Goal: Check status

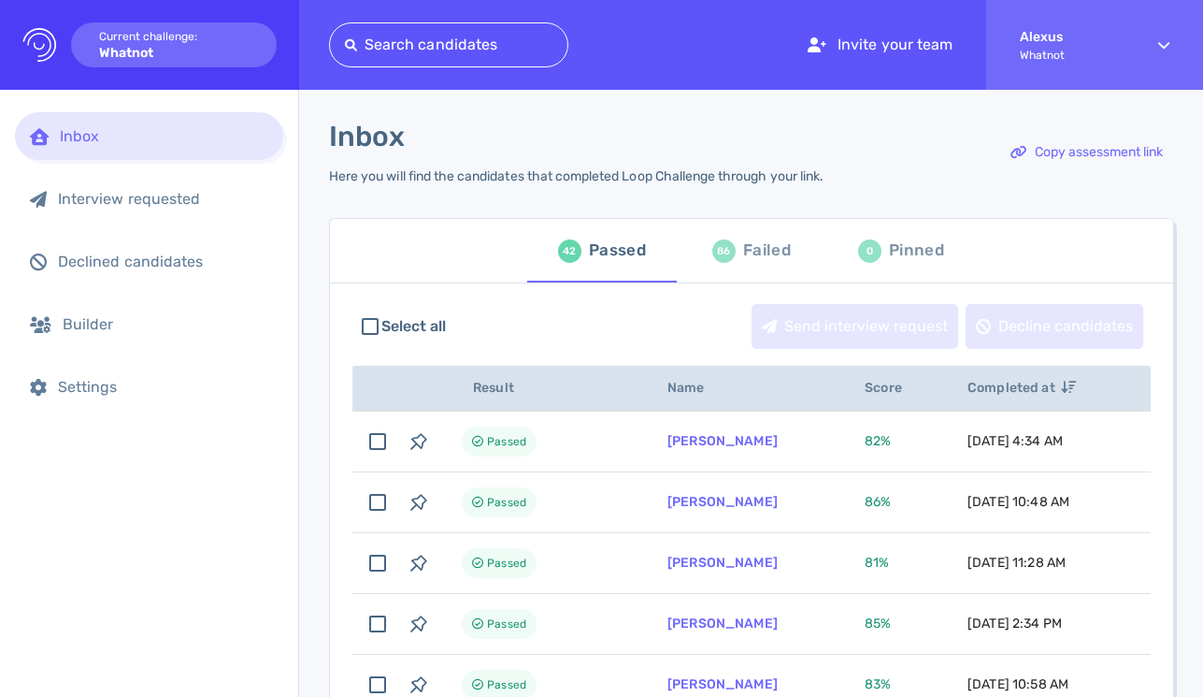
click at [743, 248] on div "Failed" at bounding box center [767, 251] width 48 height 28
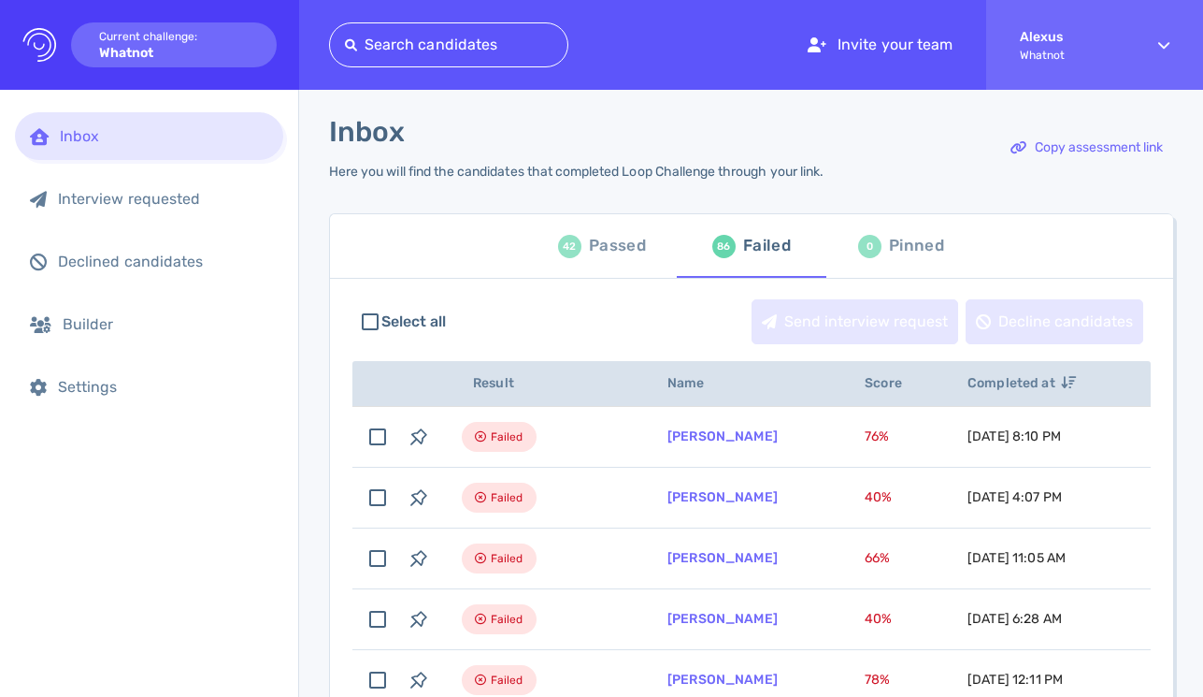
scroll to position [4, 0]
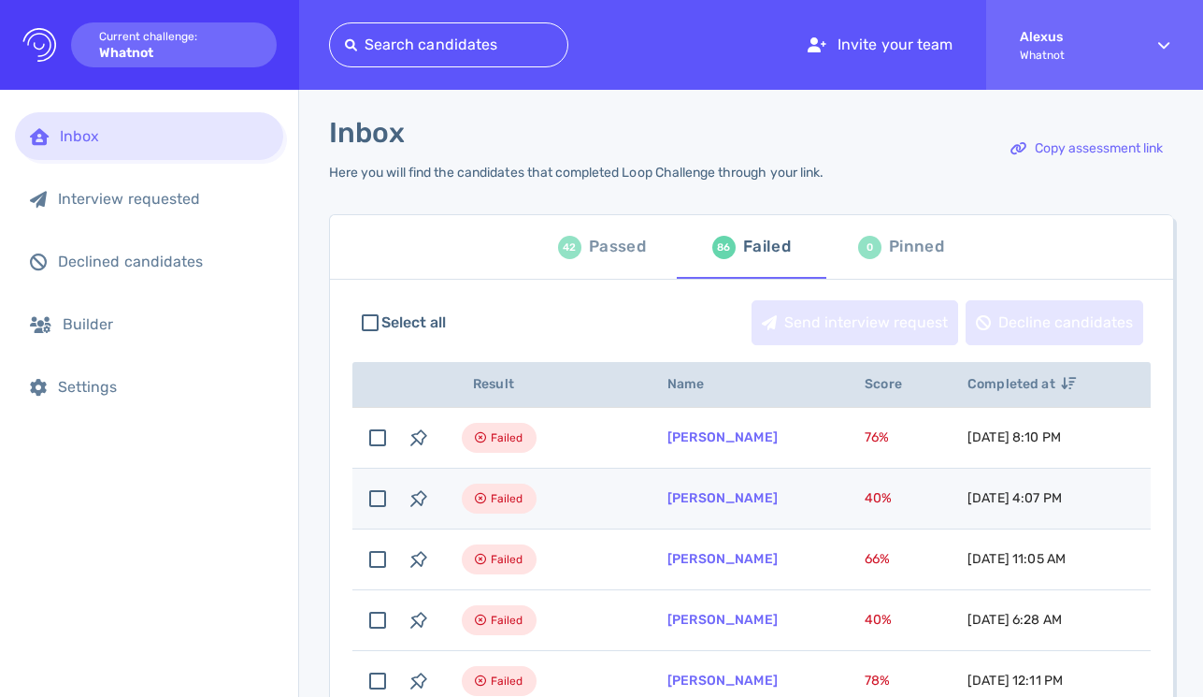
click at [729, 512] on td "[PERSON_NAME]" at bounding box center [743, 498] width 197 height 61
checkbox input "true"
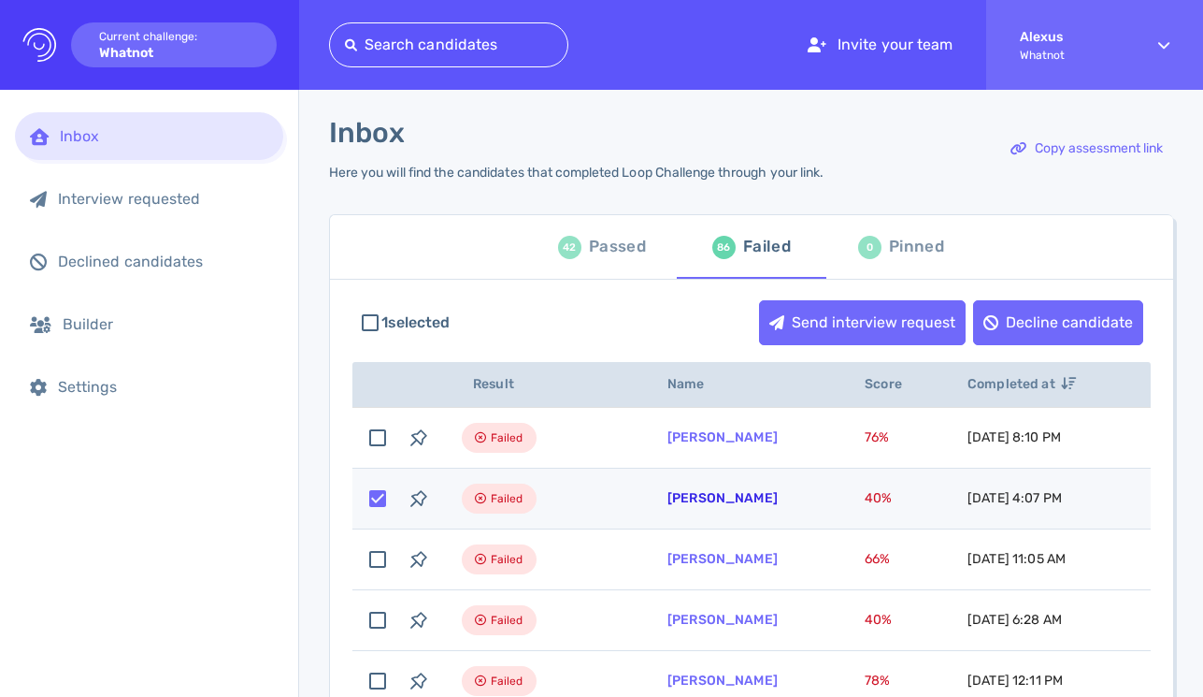
click at [720, 499] on link "[PERSON_NAME]" at bounding box center [723, 498] width 110 height 16
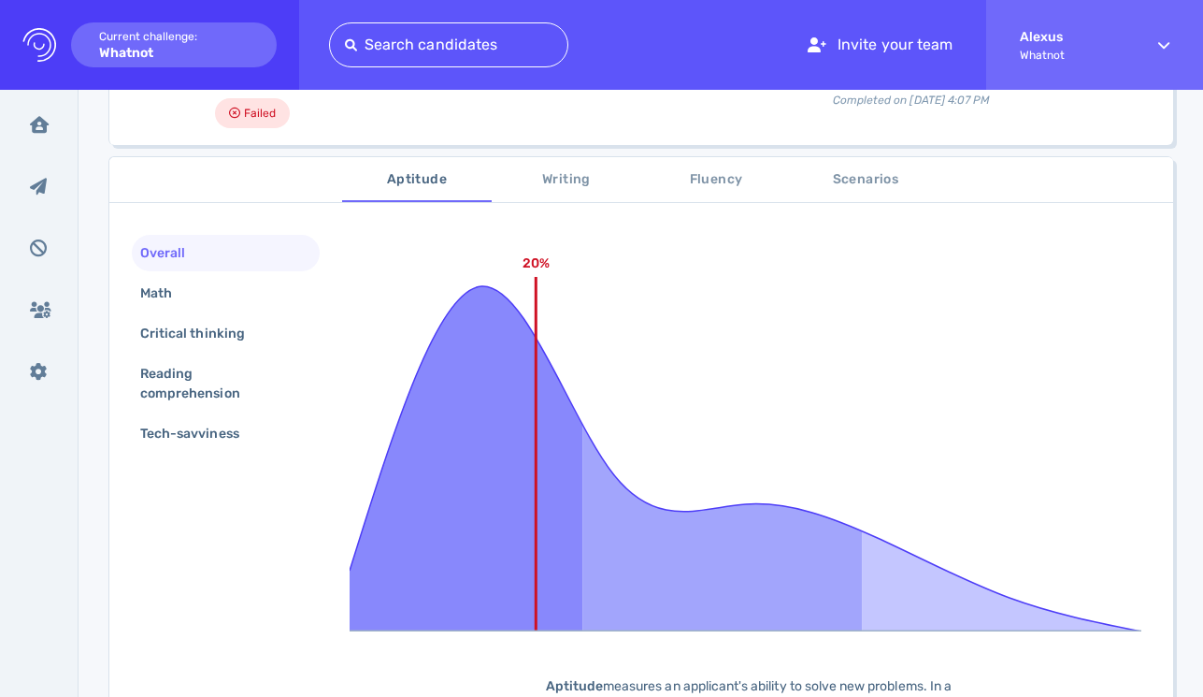
scroll to position [194, 0]
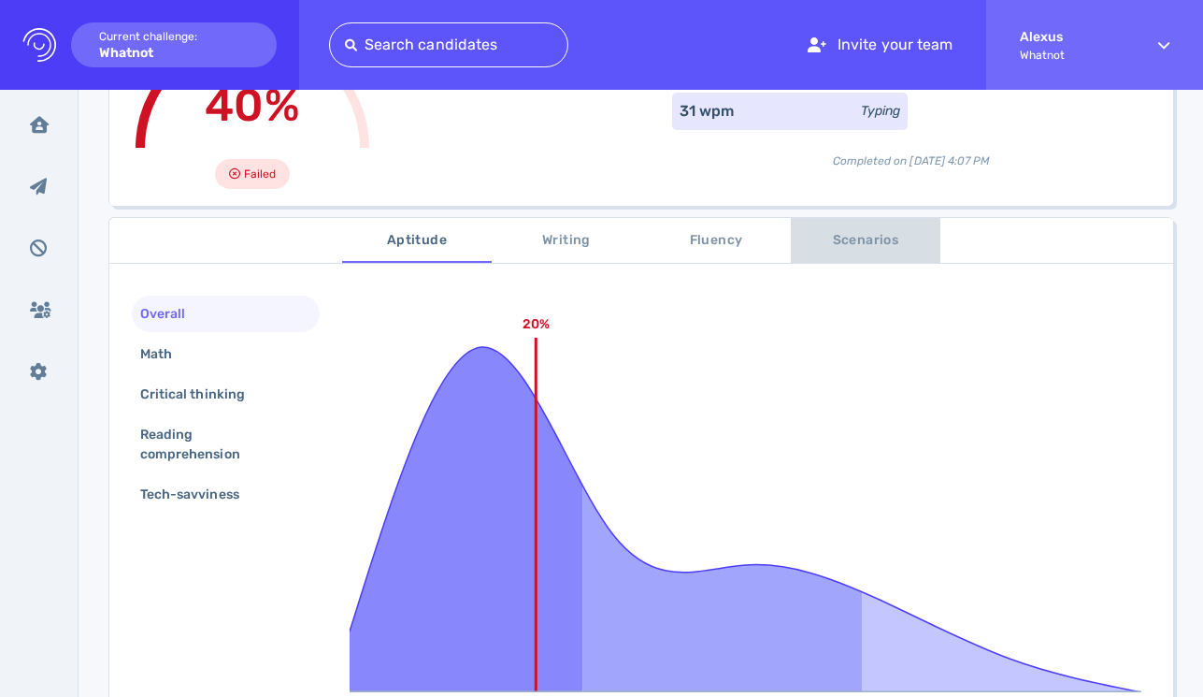
click at [842, 245] on span "Scenarios" at bounding box center [865, 240] width 127 height 23
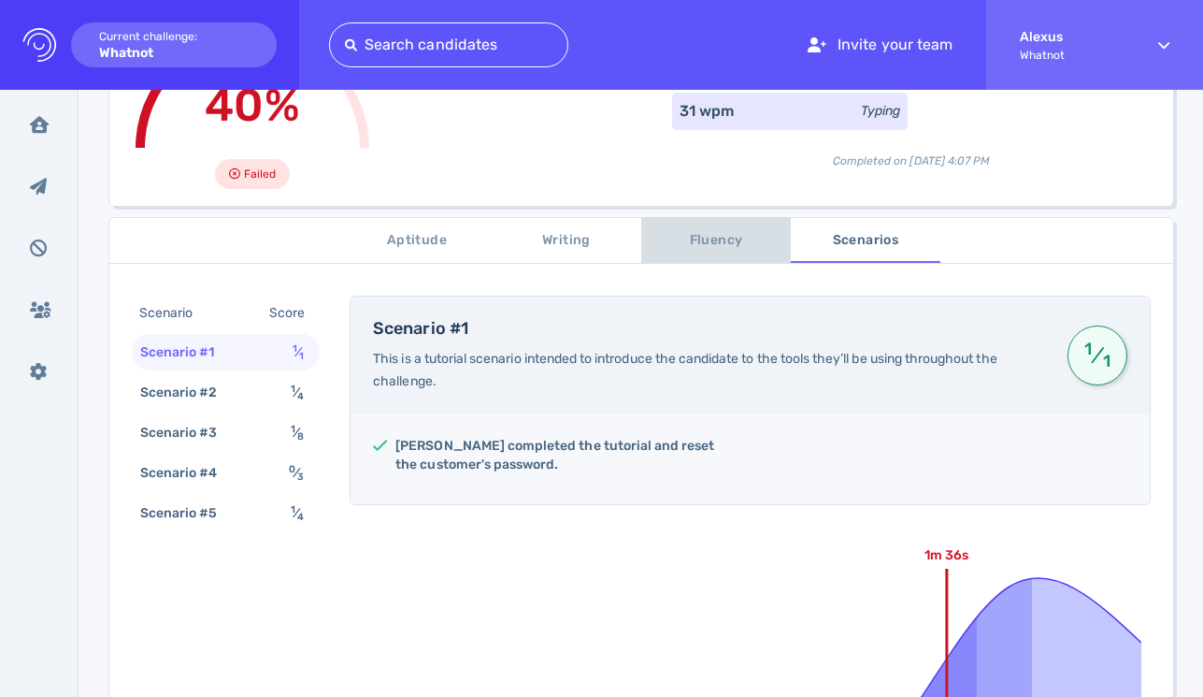
click at [737, 240] on span "Fluency" at bounding box center [716, 240] width 127 height 23
